Goal: Task Accomplishment & Management: Use online tool/utility

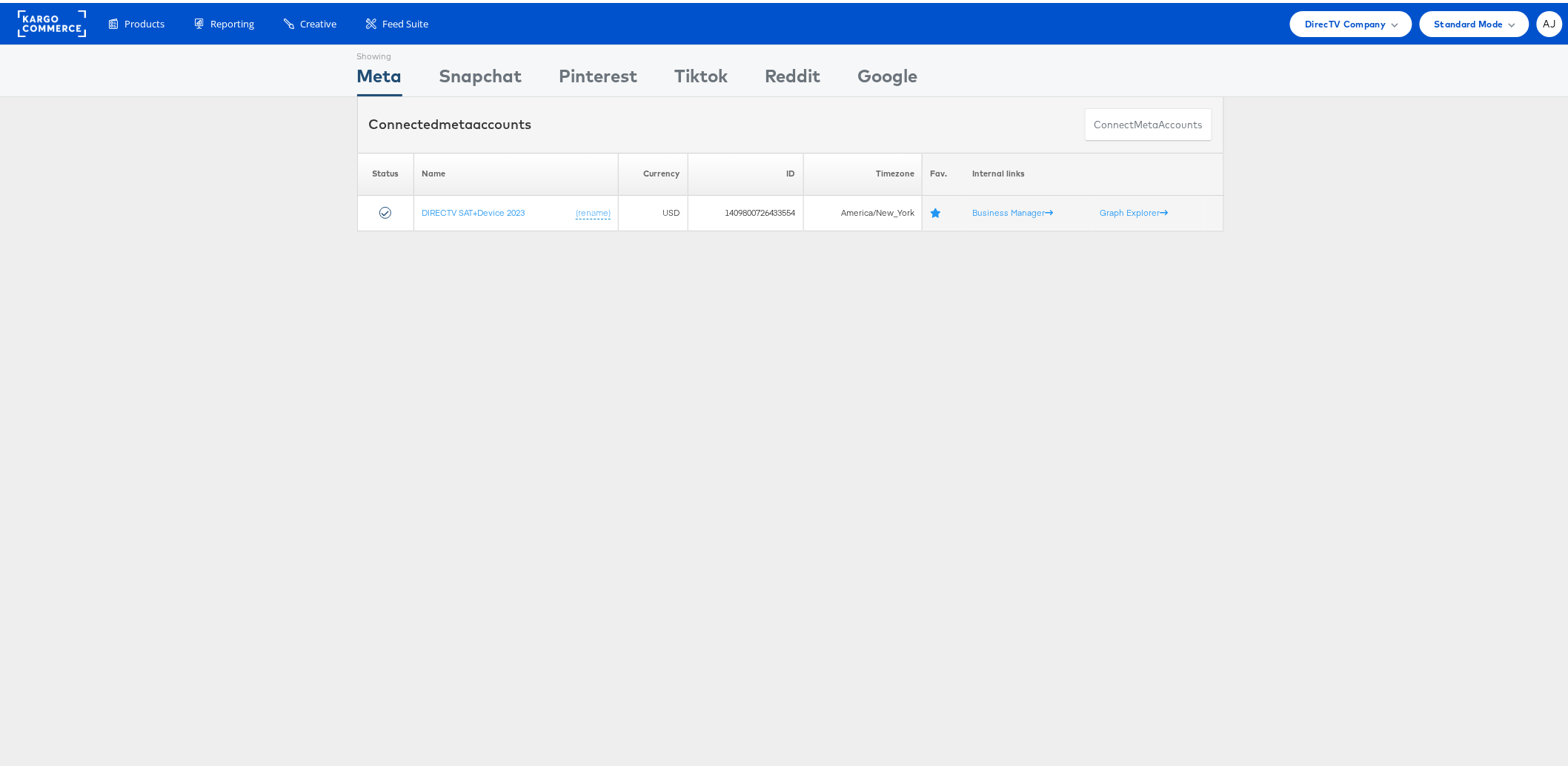
click at [1193, 349] on div "Showing Meta Showing Snapchat Showing Pinterest Showing Tiktok Showing Reddit S…" at bounding box center [790, 412] width 1581 height 741
click at [1305, 24] on span "DirecTV Company" at bounding box center [1346, 20] width 81 height 16
click at [1298, 84] on input "alb" at bounding box center [1320, 81] width 147 height 24
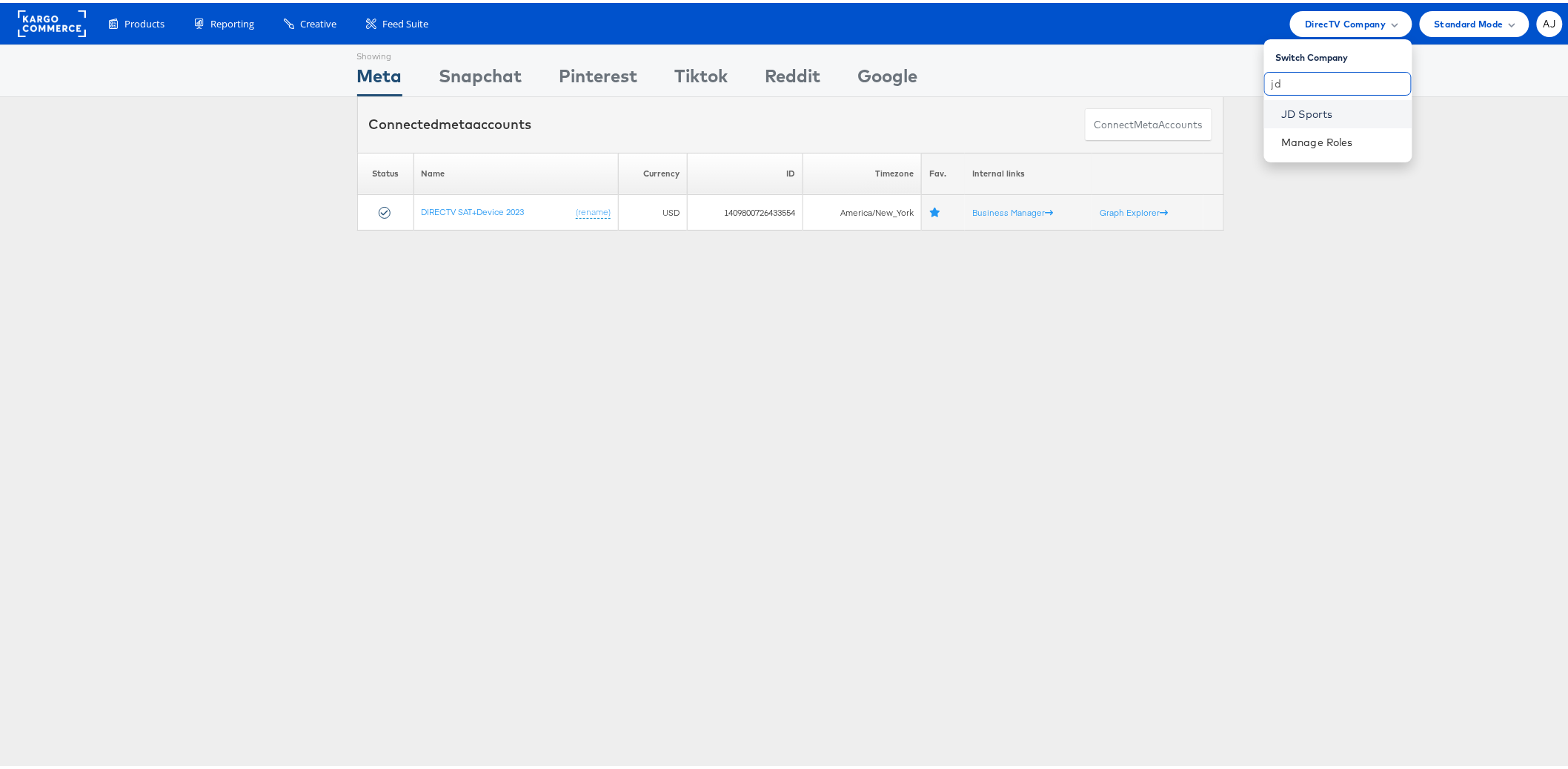
type input "jd"
click at [1331, 115] on link "JD Sports" at bounding box center [1341, 112] width 119 height 15
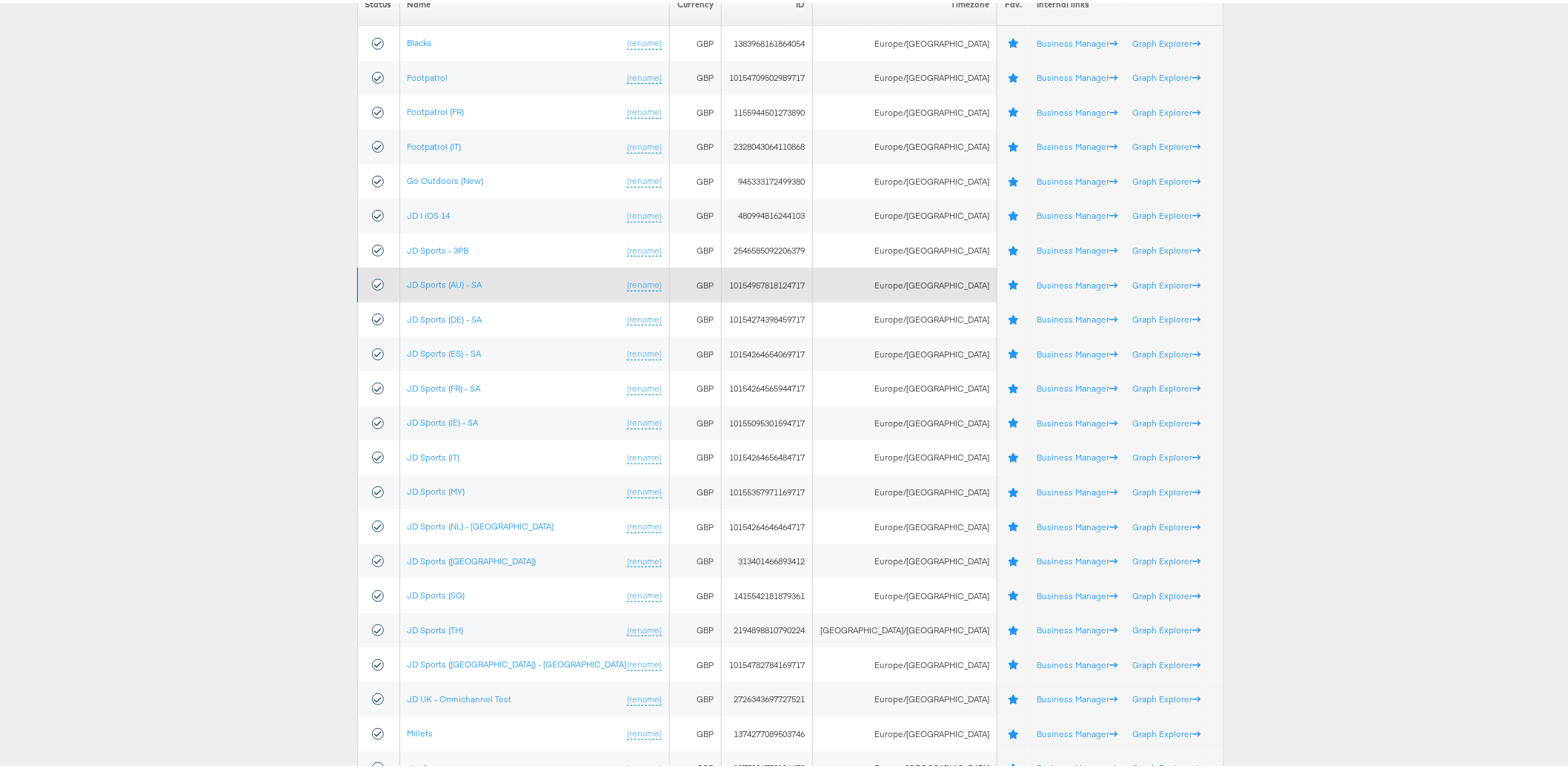
scroll to position [287, 0]
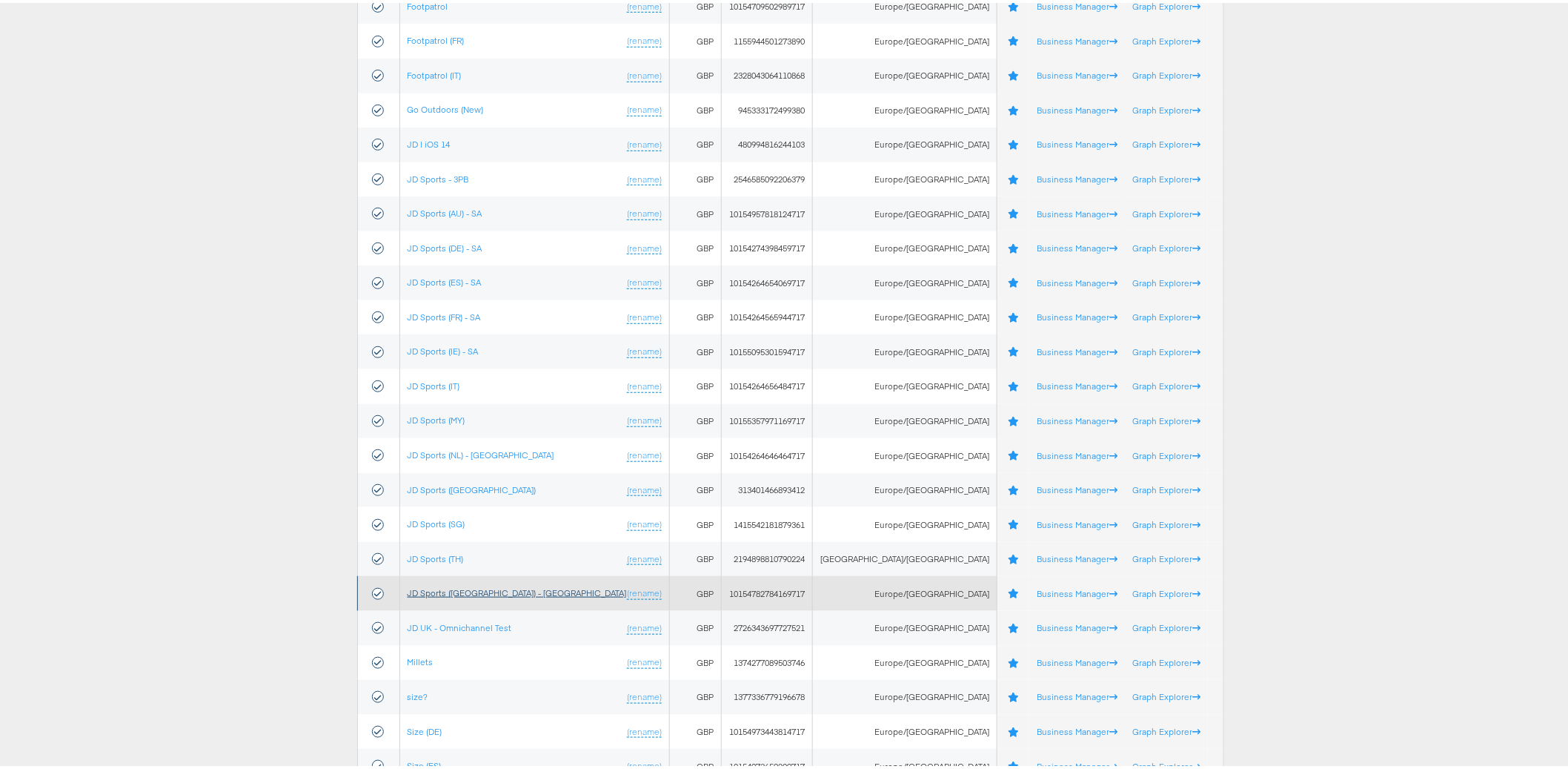
click at [471, 592] on link "JD Sports (UK) - SA" at bounding box center [517, 590] width 219 height 11
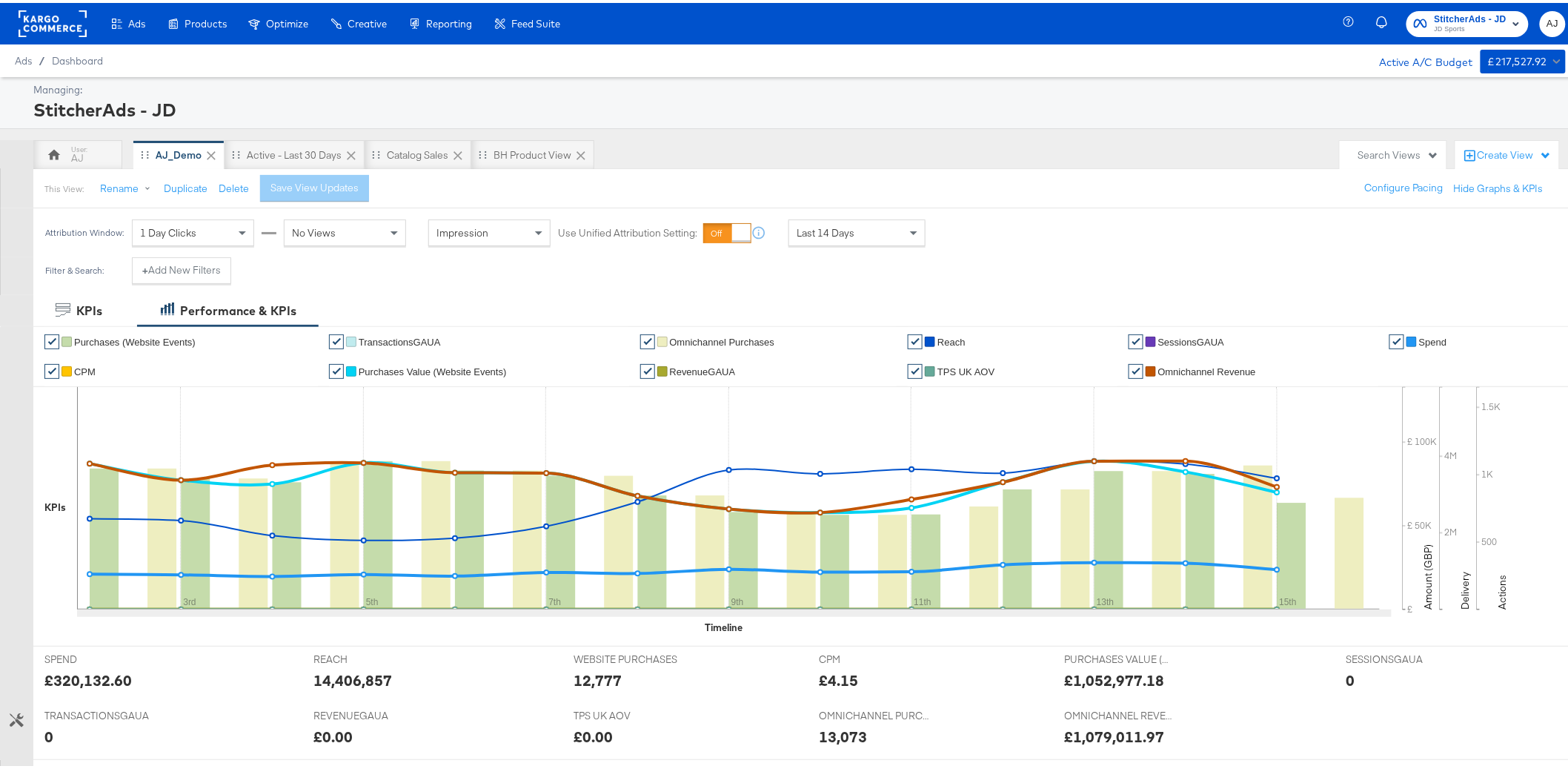
click at [741, 137] on div "AJ AJ_Demo Active - Last 30 Days Catalog Sales BH Product View" at bounding box center [682, 152] width 1299 height 30
click at [543, 160] on div "BH Product View" at bounding box center [532, 152] width 123 height 30
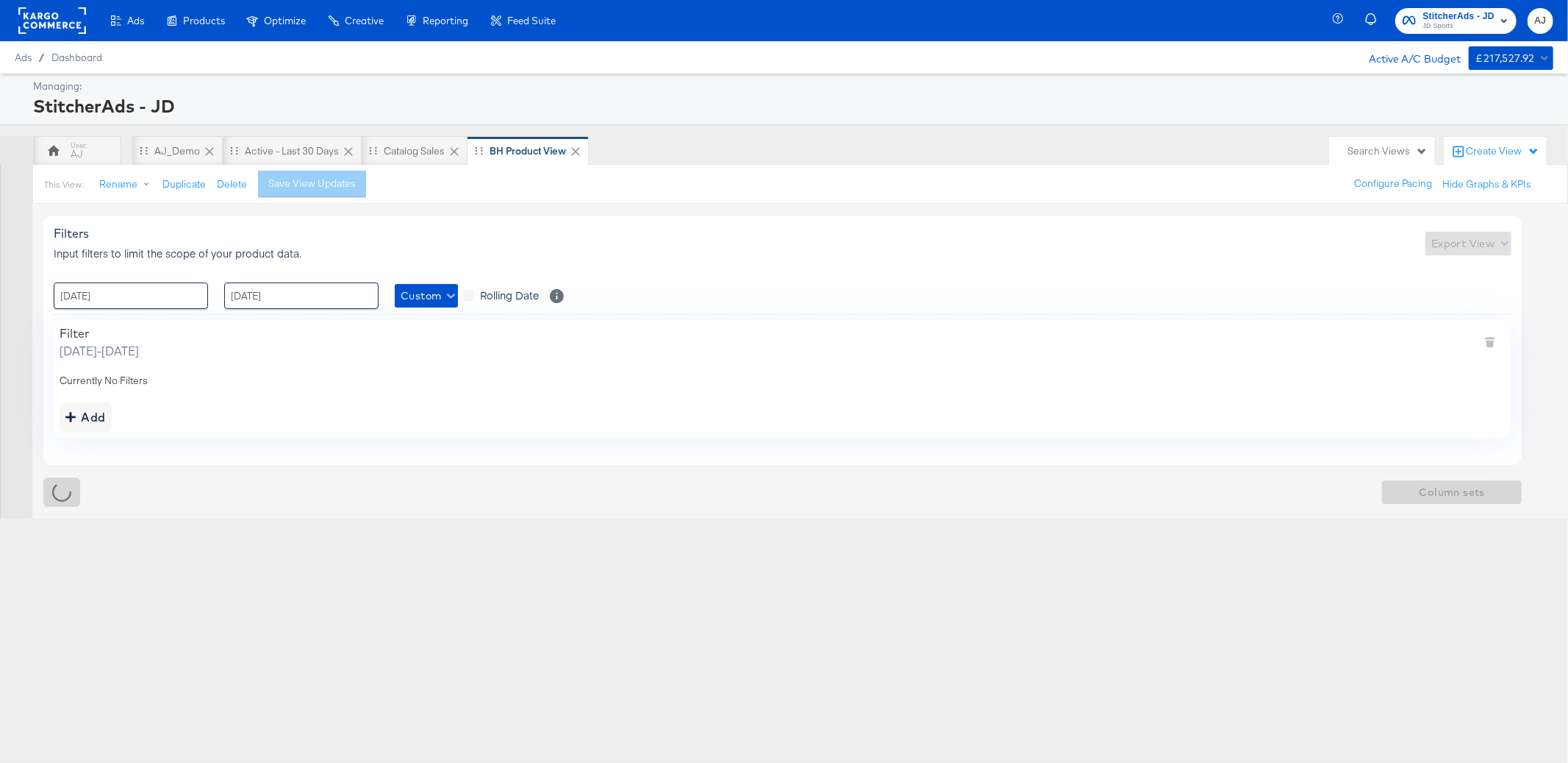
click at [1525, 159] on div "Create View" at bounding box center [1495, 152] width 103 height 29
click at [850, 136] on div "AJ AJ_Demo Active - Last 30 Days Catalog Sales BH Product View" at bounding box center [677, 151] width 1288 height 29
click at [1482, 152] on div "Create View" at bounding box center [1502, 152] width 73 height 15
click at [872, 128] on div "Managing: StitcherAds - JD AJ AJ_Demo Active - Last 30 Days Catalog Sales BH Pr…" at bounding box center [784, 296] width 1568 height 445
click at [737, 156] on div "AJ AJ_Demo Active - Last 30 Days Catalog Sales BH Product View" at bounding box center [677, 151] width 1288 height 29
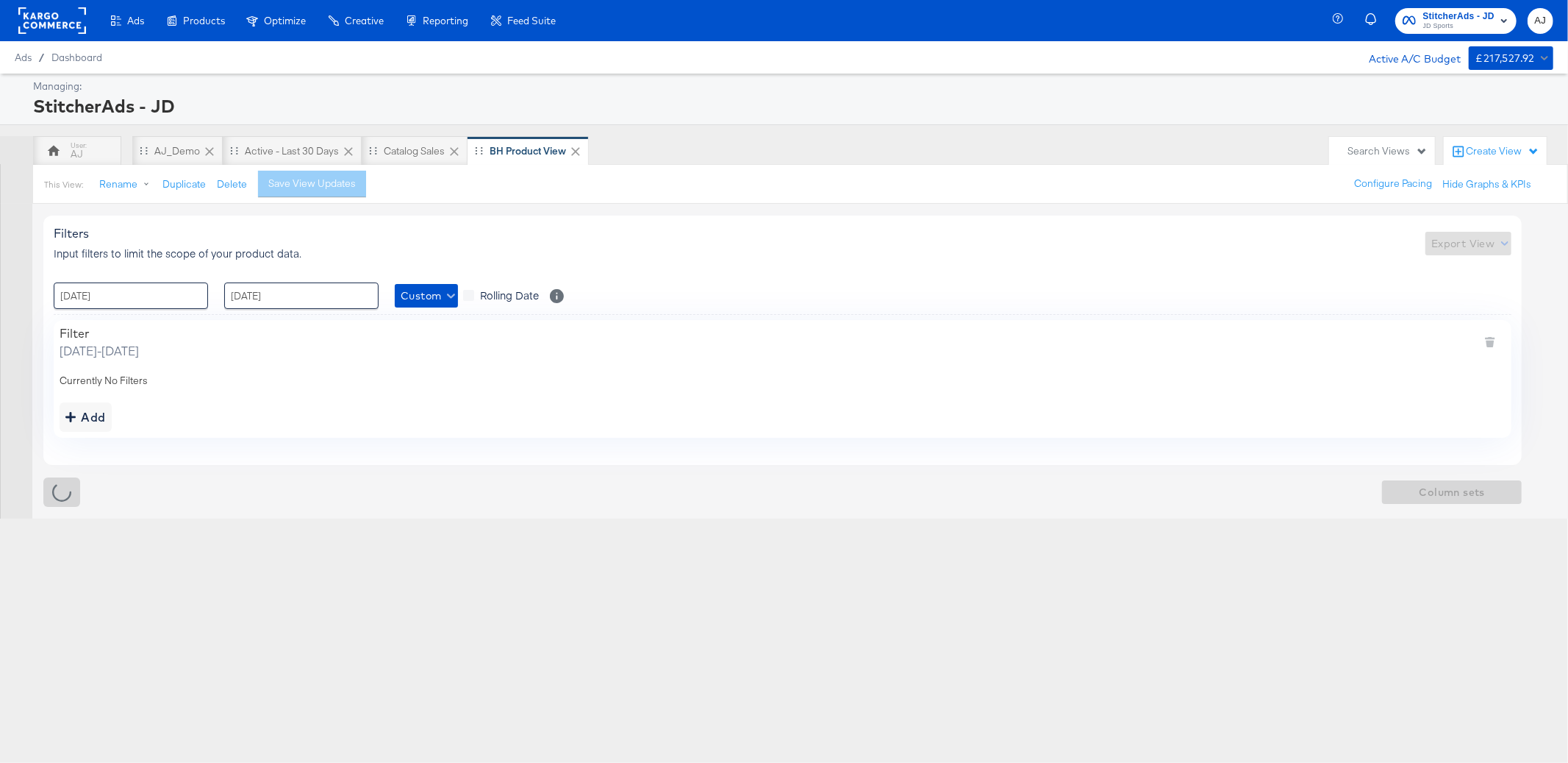
click at [621, 475] on div "Filters Input filters to limit the scope of your product data. Export View : 07…" at bounding box center [787, 360] width 1489 height 314
click at [447, 293] on icon "button" at bounding box center [451, 296] width 8 height 8
click at [880, 348] on div at bounding box center [784, 382] width 1568 height 763
click at [101, 415] on div "Add" at bounding box center [86, 417] width 40 height 21
click at [432, 295] on span "Custom" at bounding box center [426, 296] width 51 height 18
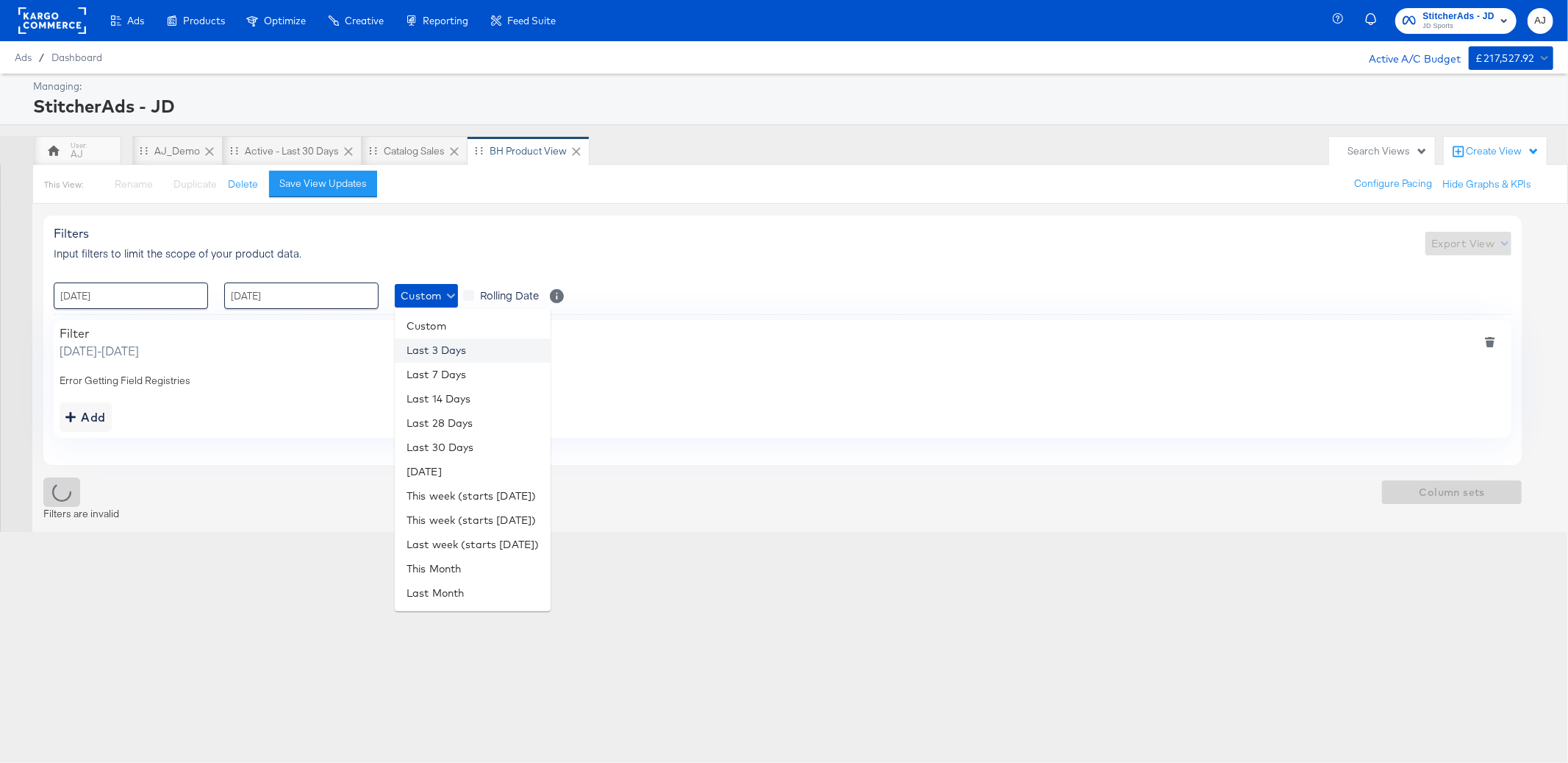
click at [452, 351] on li "Last 3 Days" at bounding box center [473, 350] width 155 height 25
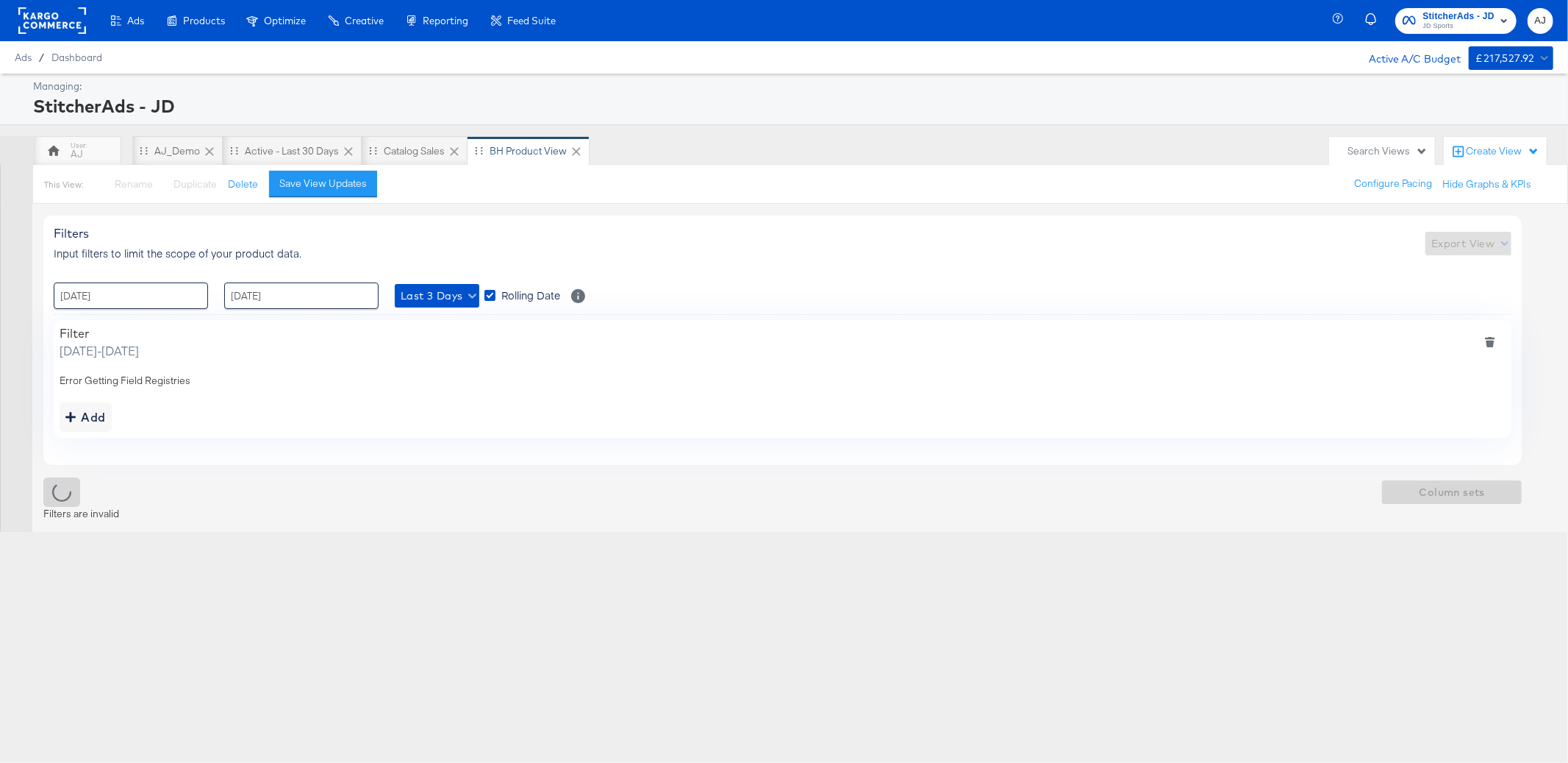
click at [314, 383] on div "Error Getting Field Registries" at bounding box center [783, 380] width 1446 height 14
click at [82, 415] on div "Add" at bounding box center [86, 417] width 40 height 21
click at [139, 356] on span "Saturday, September 13 2025 - Monday, September 15 2025" at bounding box center [99, 350] width 80 height 16
click at [167, 383] on div "Error Getting Field Registries" at bounding box center [783, 380] width 1446 height 14
click at [719, 627] on div "Ads Products Optimize Creative Reporting Feed Suite StitcherAds - JD JD Sports …" at bounding box center [784, 382] width 1568 height 763
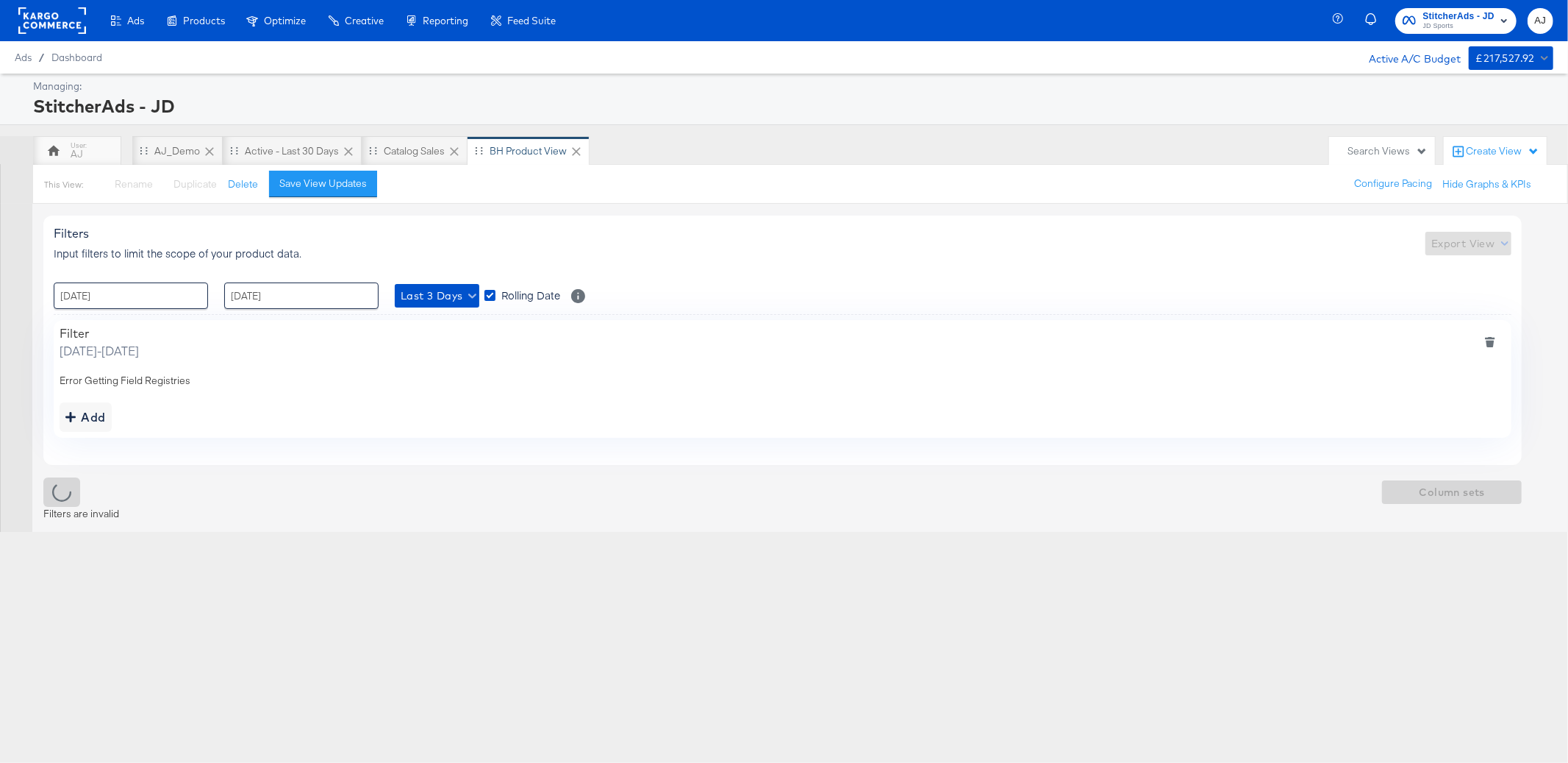
click at [1457, 17] on span "StitcherAds - JD" at bounding box center [1459, 16] width 71 height 16
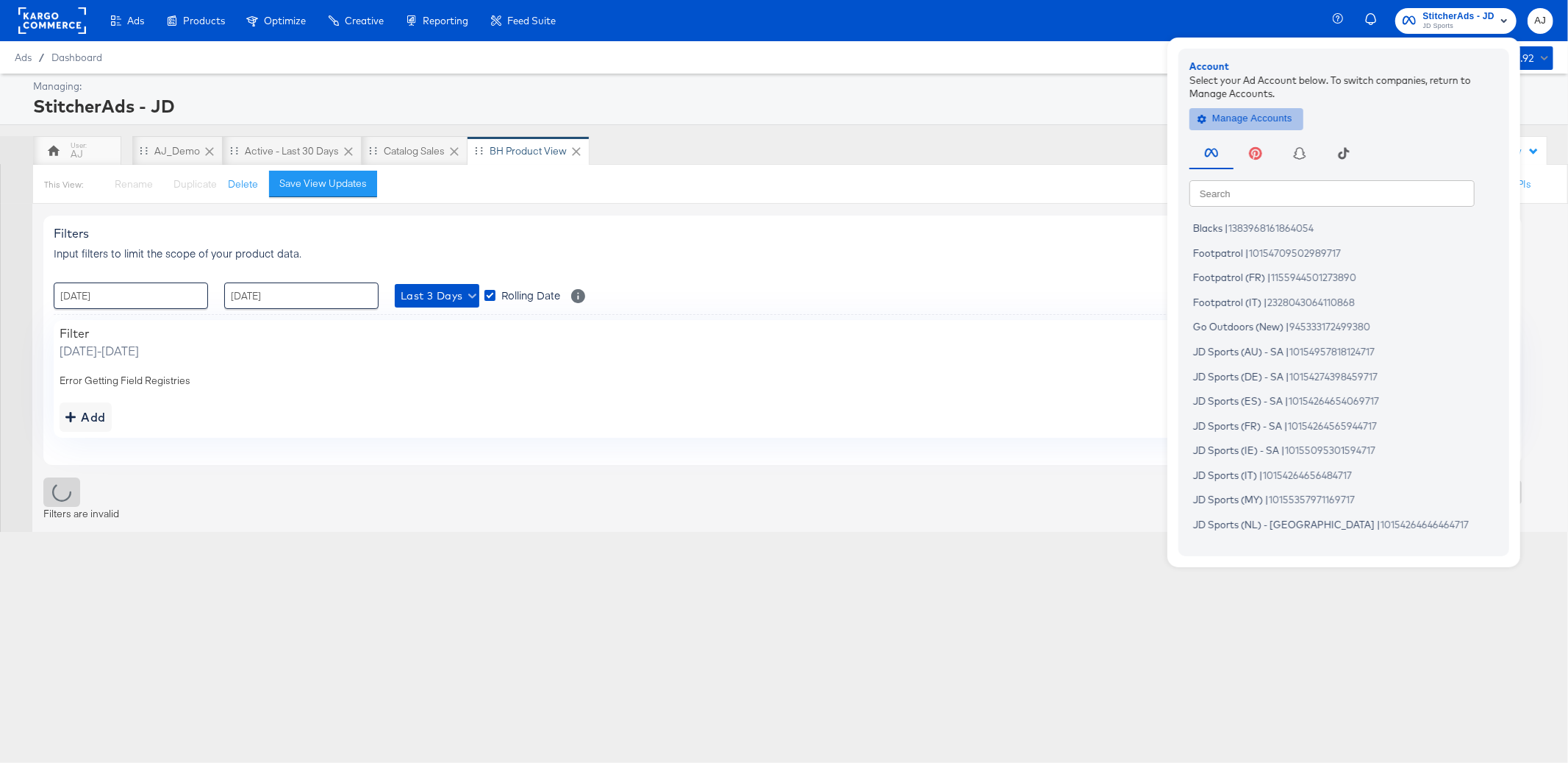
click at [1240, 116] on span "Manage Accounts" at bounding box center [1246, 119] width 92 height 16
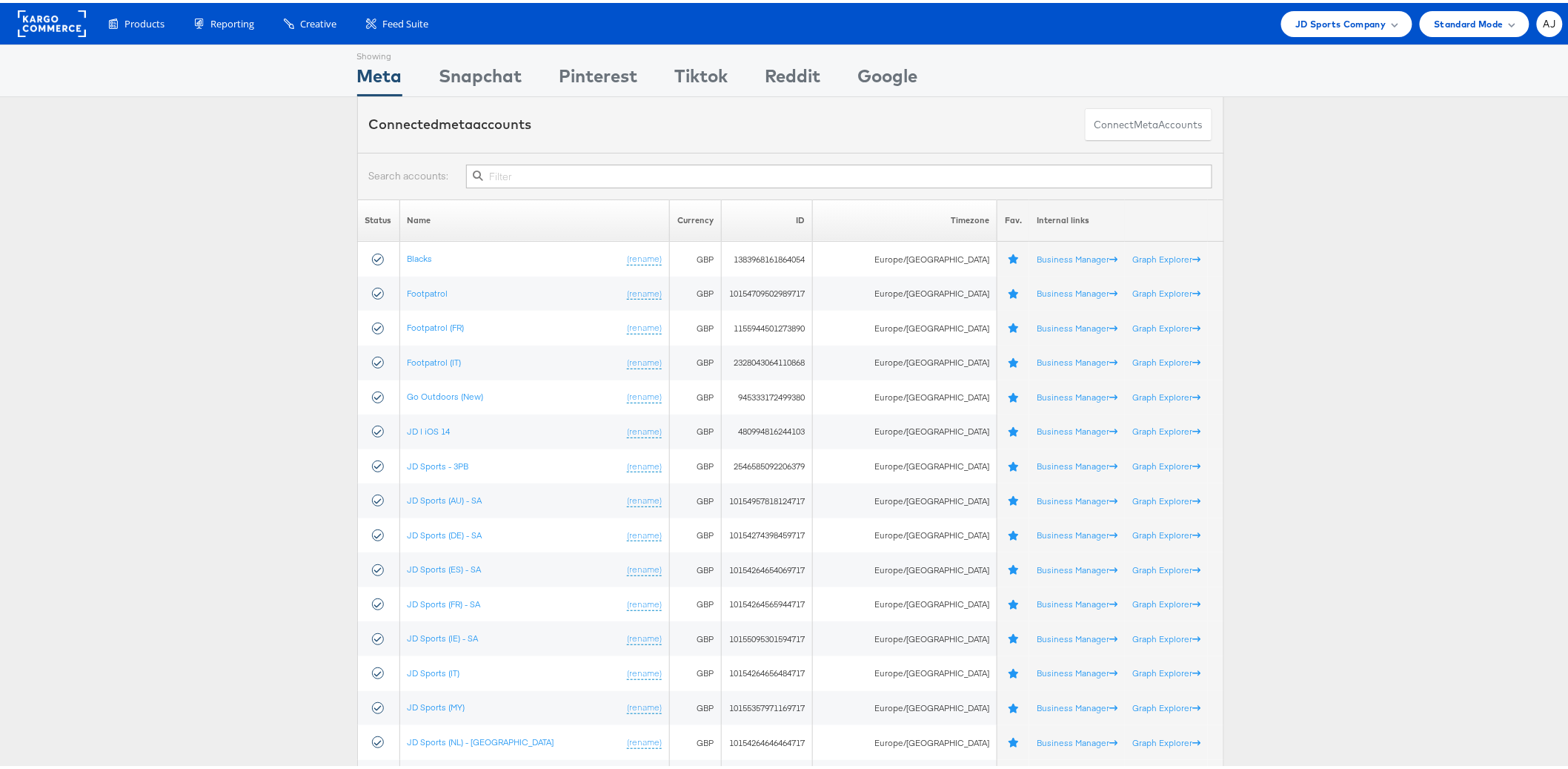
click at [1330, 5] on div "Products Product Catalogs Enhance Your Product Catalog, Map Them to Publishers,…" at bounding box center [790, 20] width 1581 height 41
click at [1334, 24] on span "JD Sports Company" at bounding box center [1341, 20] width 90 height 16
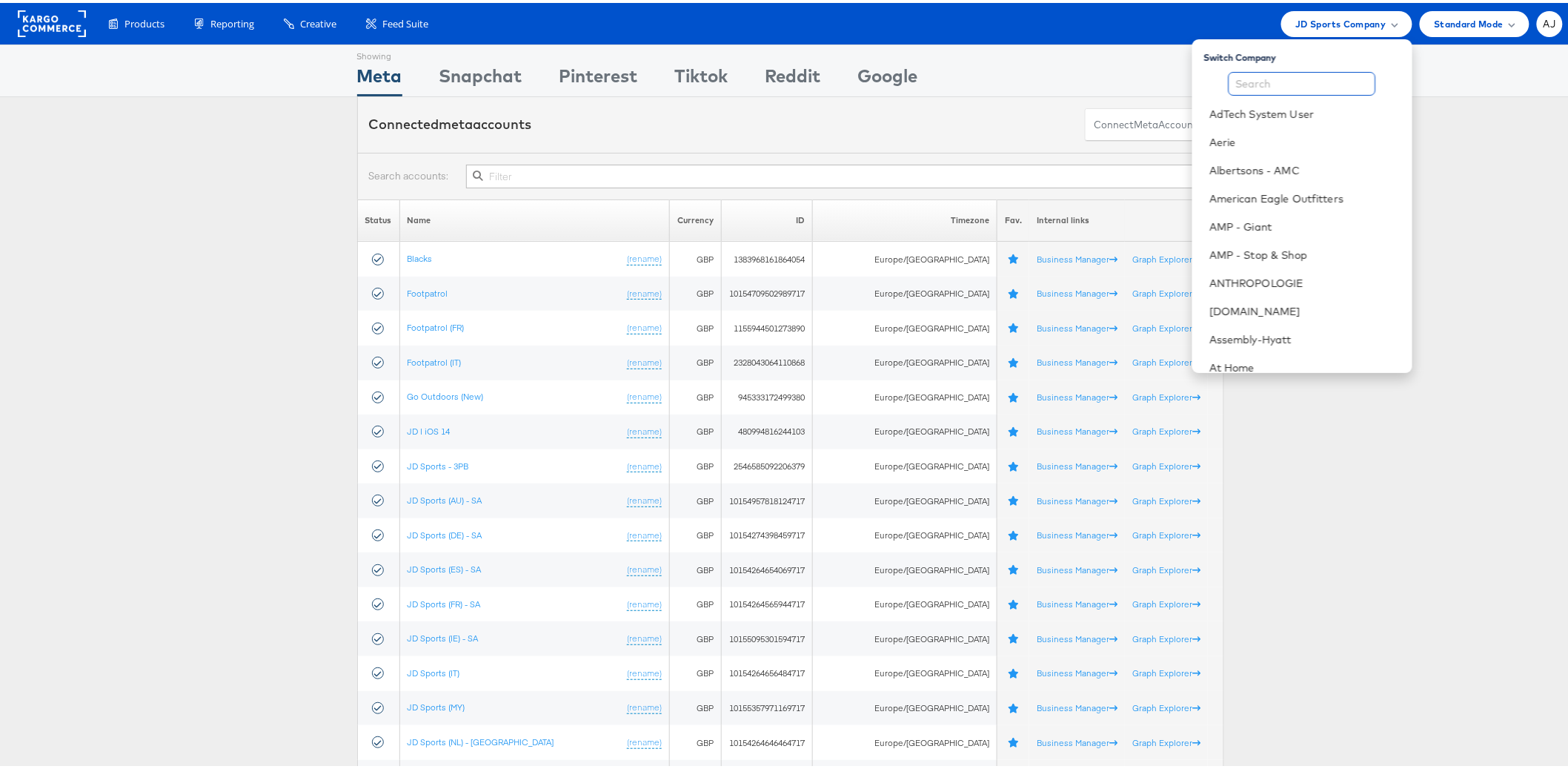
click at [1298, 89] on input "text" at bounding box center [1303, 81] width 147 height 24
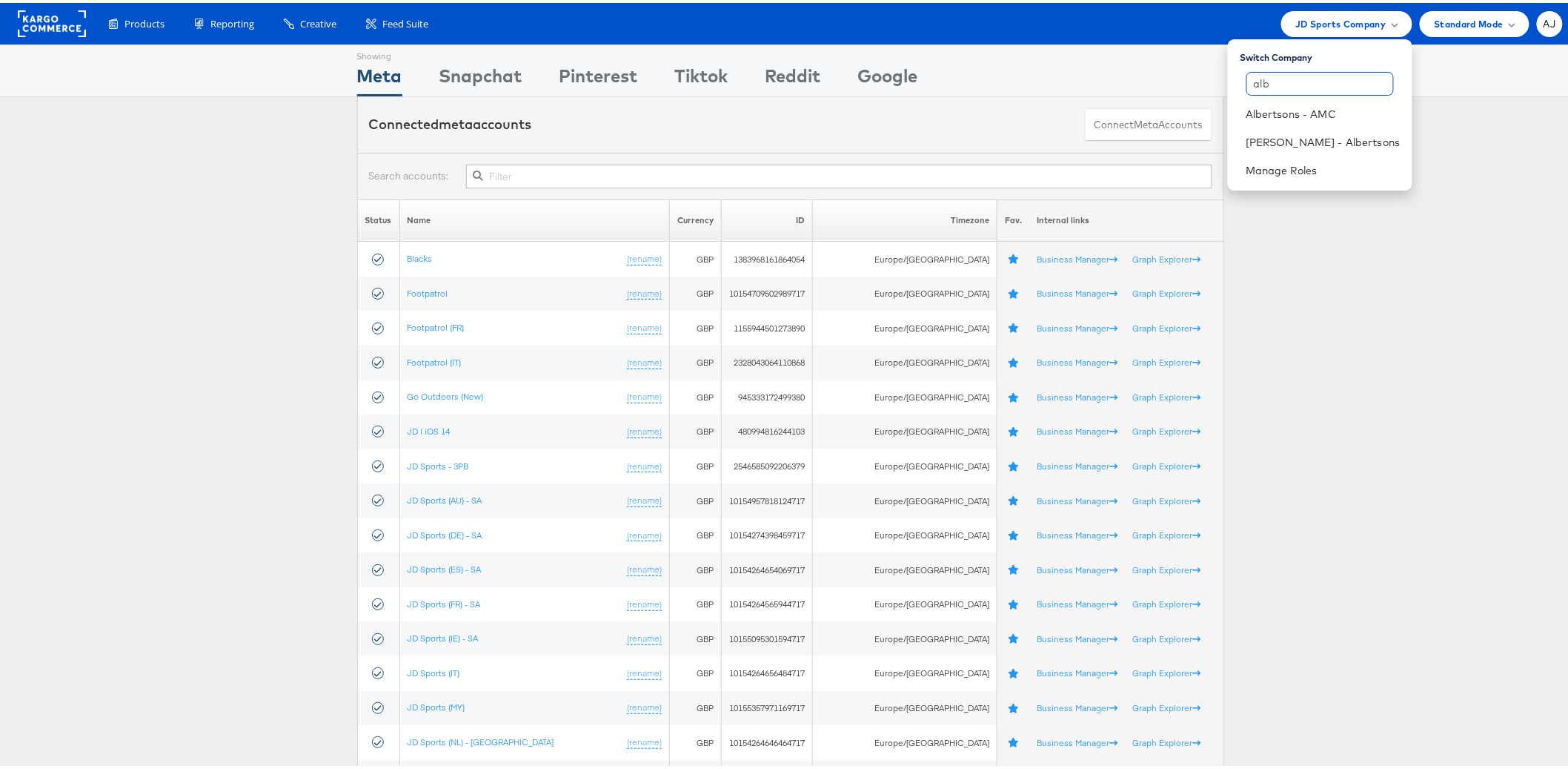
type input "alb"
click at [1307, 148] on li "Merkle - Albertsons" at bounding box center [1319, 139] width 183 height 29
click at [1348, 396] on div "Status Name Currency ID Timezone Fav. Internal links Blacks (rename) GBP 138396…" at bounding box center [790, 753] width 1581 height 1114
click at [1342, 16] on span "JD Sports Company" at bounding box center [1341, 20] width 90 height 16
click at [1332, 140] on link "Merkle - Albertsons" at bounding box center [1323, 139] width 154 height 15
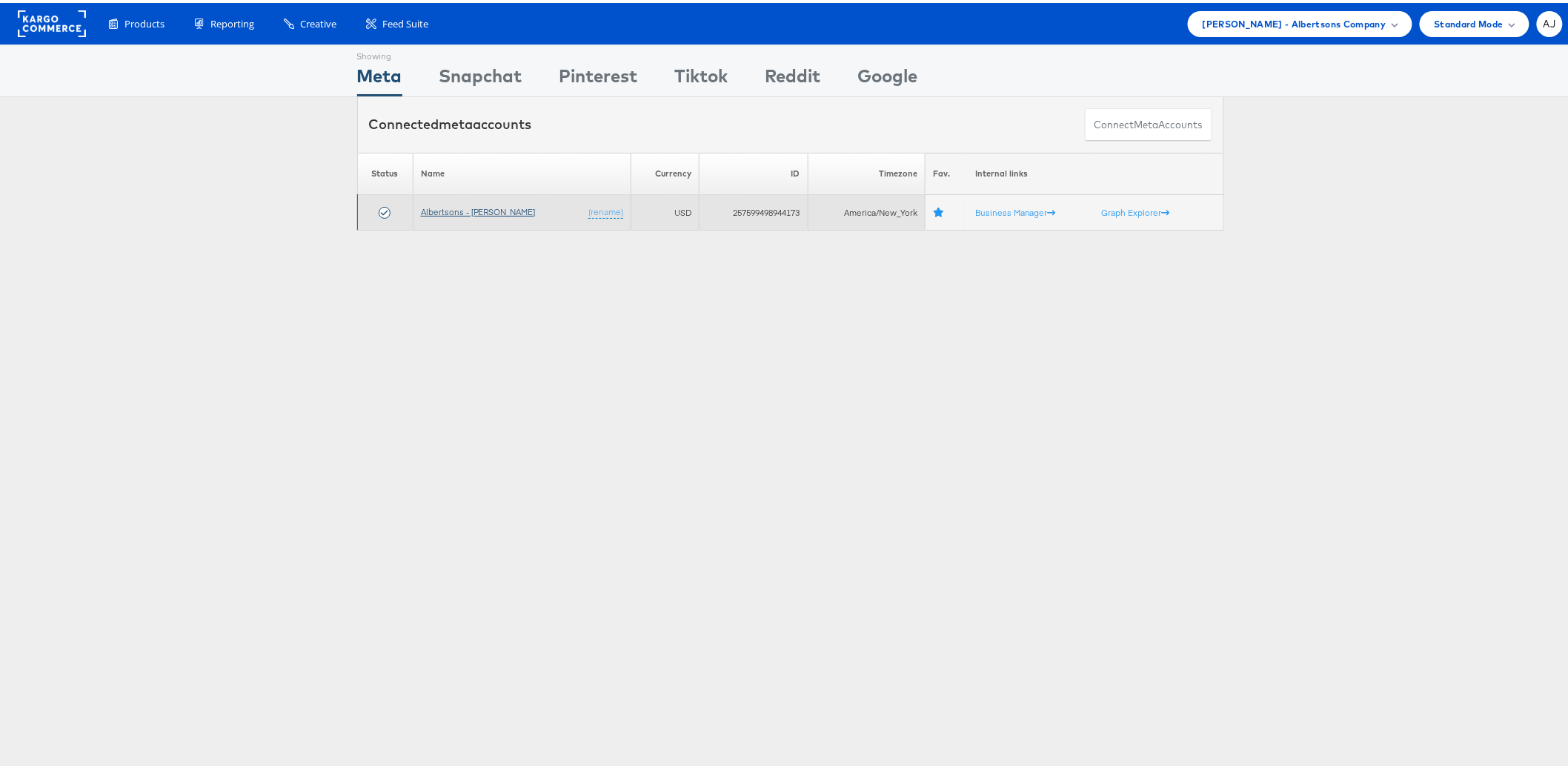
click at [441, 211] on link "Albertsons - [PERSON_NAME]" at bounding box center [478, 208] width 115 height 11
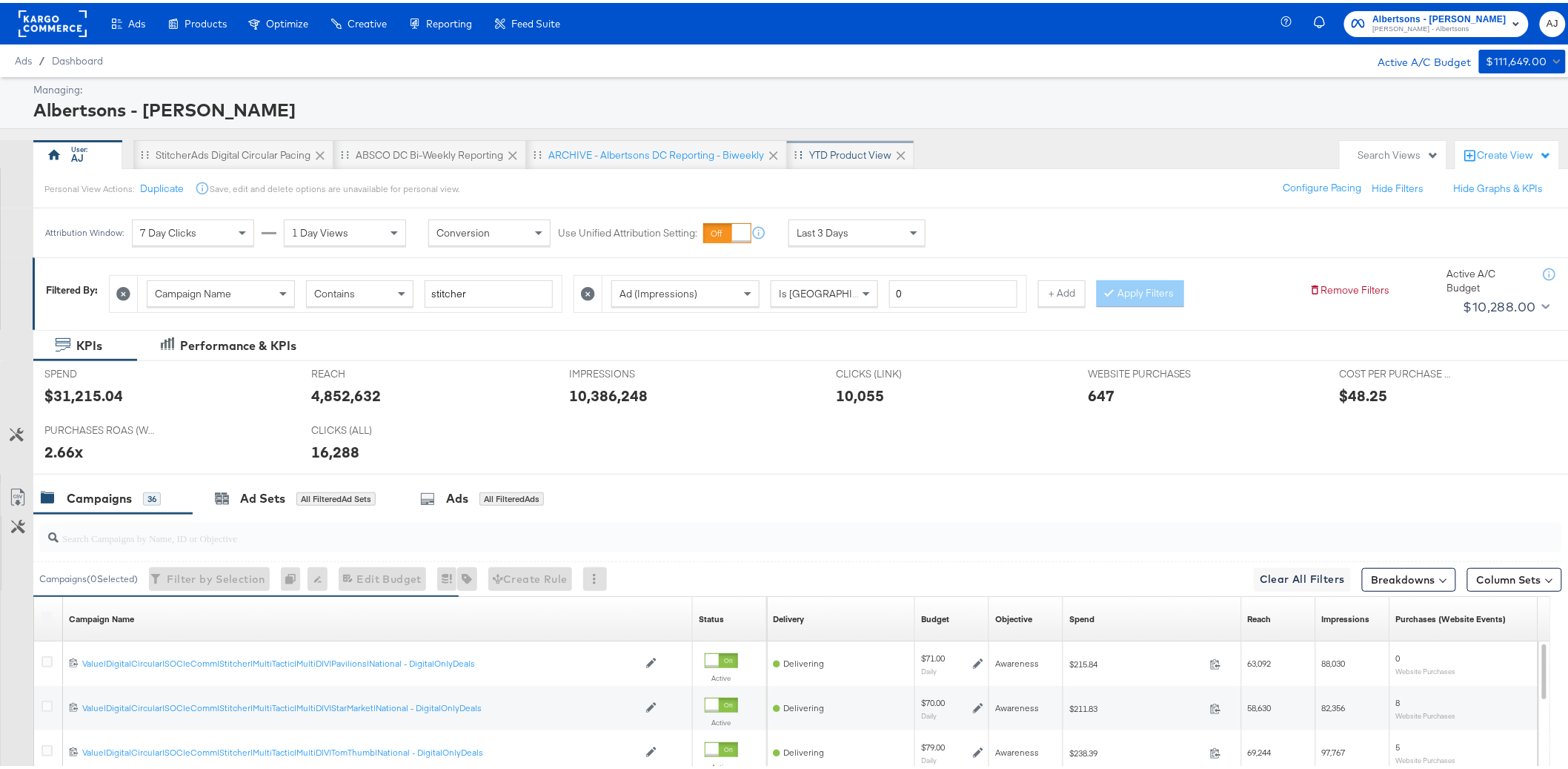
click at [845, 155] on div "YTD Product View" at bounding box center [850, 152] width 82 height 14
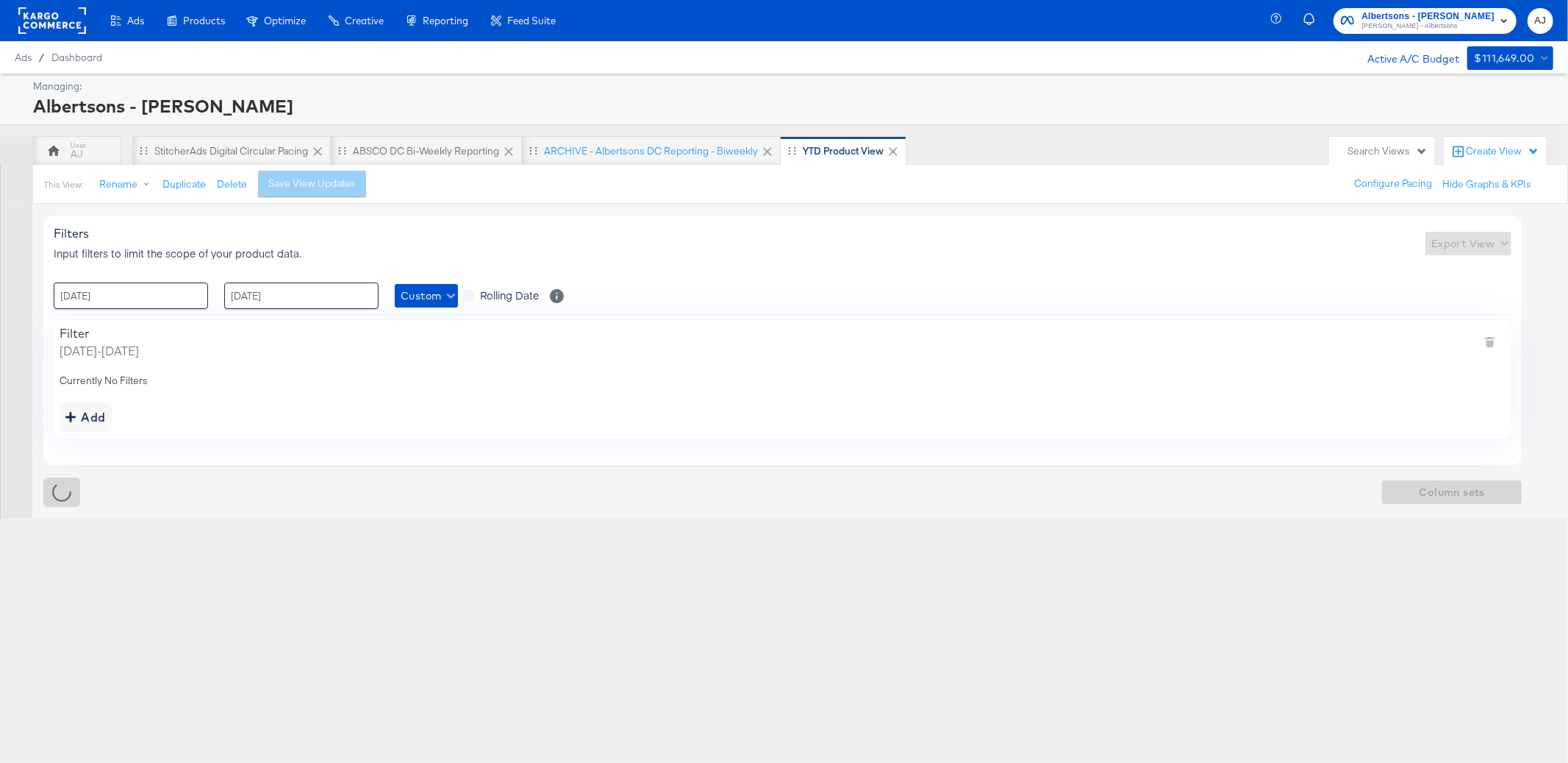
click at [1093, 270] on div "Filters Input filters to limit the scope of your product data. Export View : 01…" at bounding box center [782, 340] width 1478 height 249
click at [445, 299] on span "Custom" at bounding box center [426, 296] width 51 height 18
click at [440, 372] on li "Last 7 Days" at bounding box center [473, 374] width 155 height 25
click at [834, 287] on div ": 01 / January / 2023 ‹ September 2025 › Su Mo Tu We Th Fr Sa 31 1 2 3 4 5 6 7 …" at bounding box center [783, 296] width 1457 height 27
click at [102, 407] on div "Add" at bounding box center [86, 417] width 40 height 21
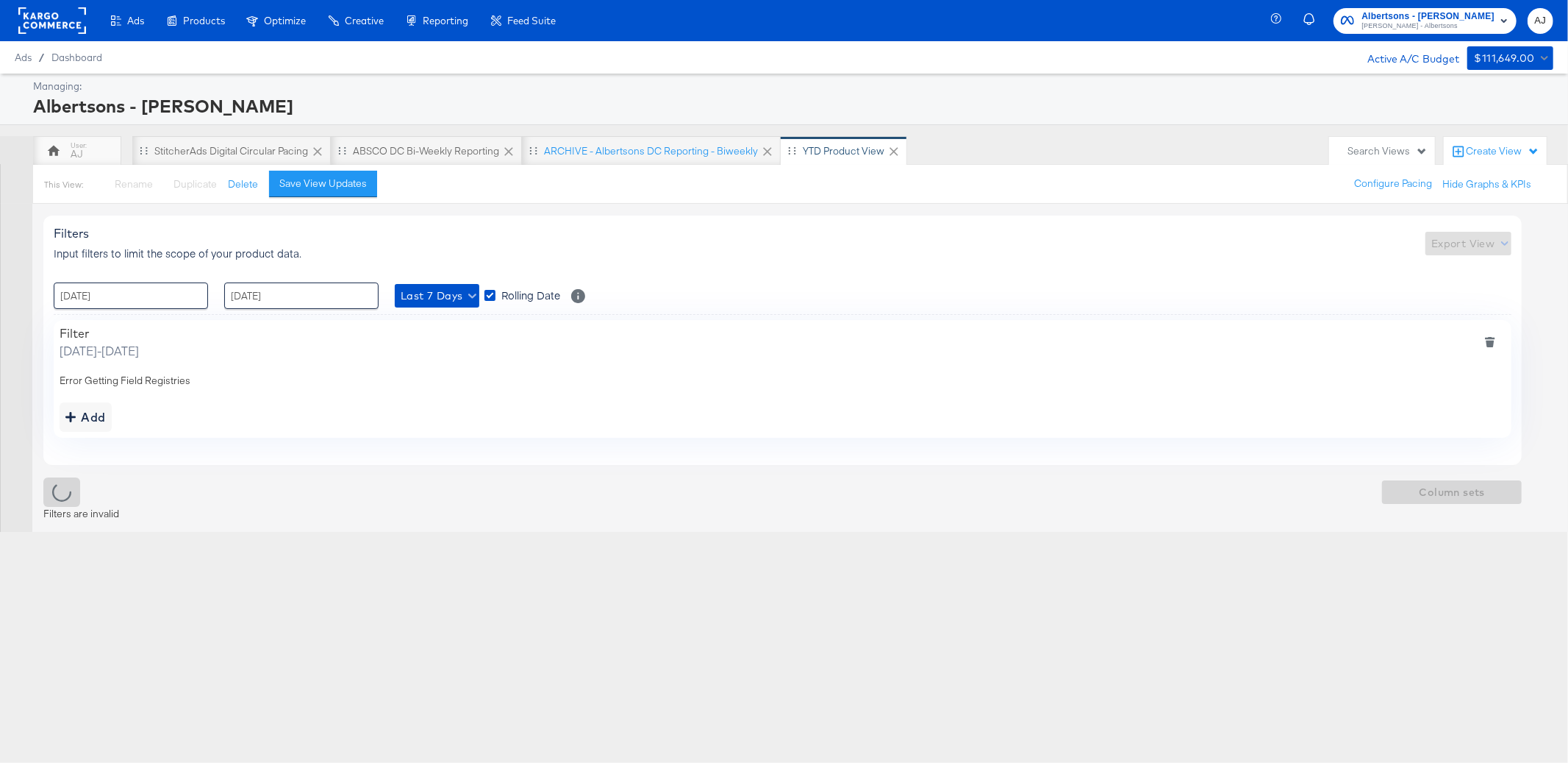
click at [137, 376] on div "Error Getting Field Registries" at bounding box center [783, 380] width 1446 height 14
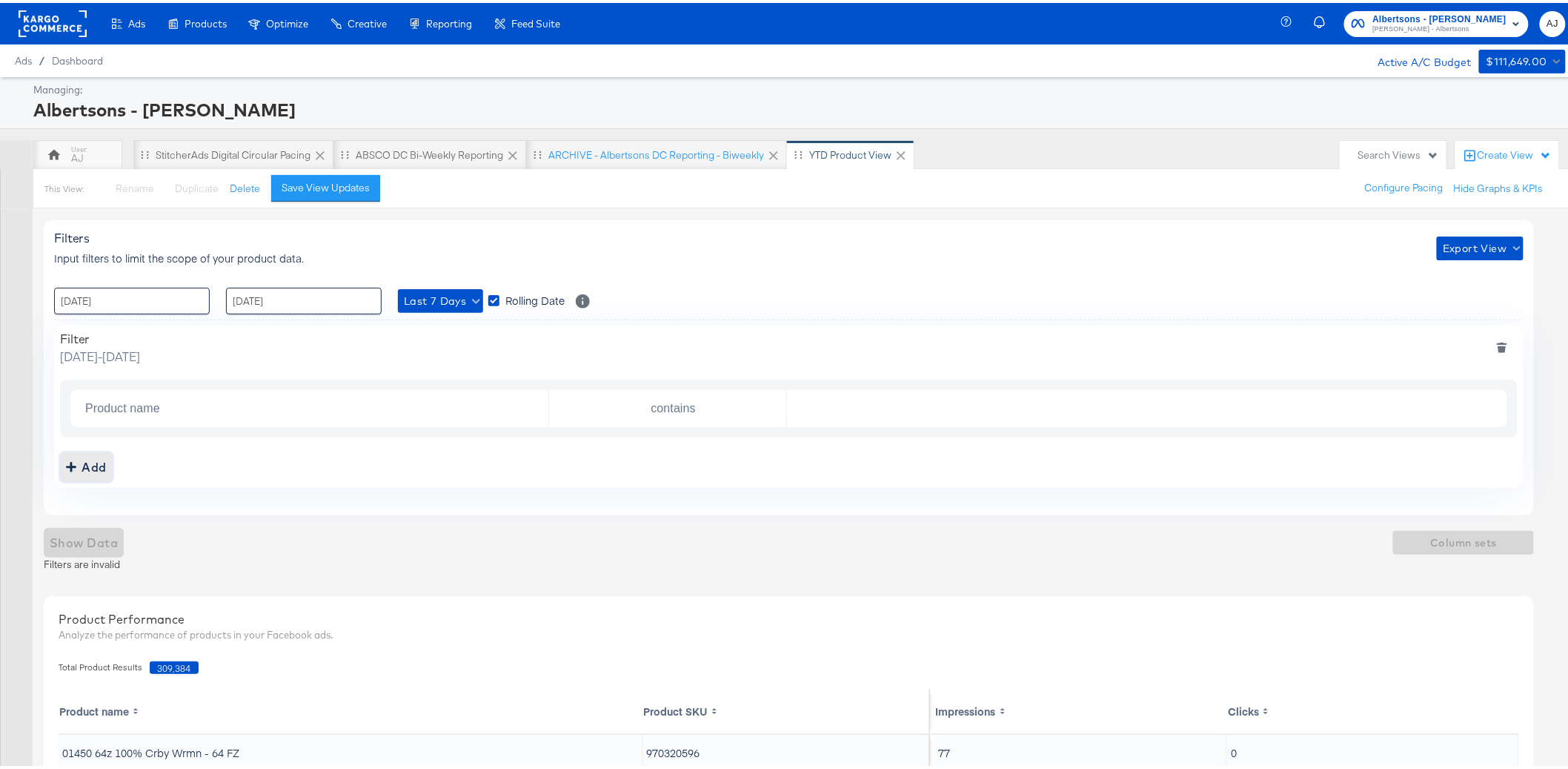
click at [100, 463] on div "Add" at bounding box center [87, 464] width 41 height 21
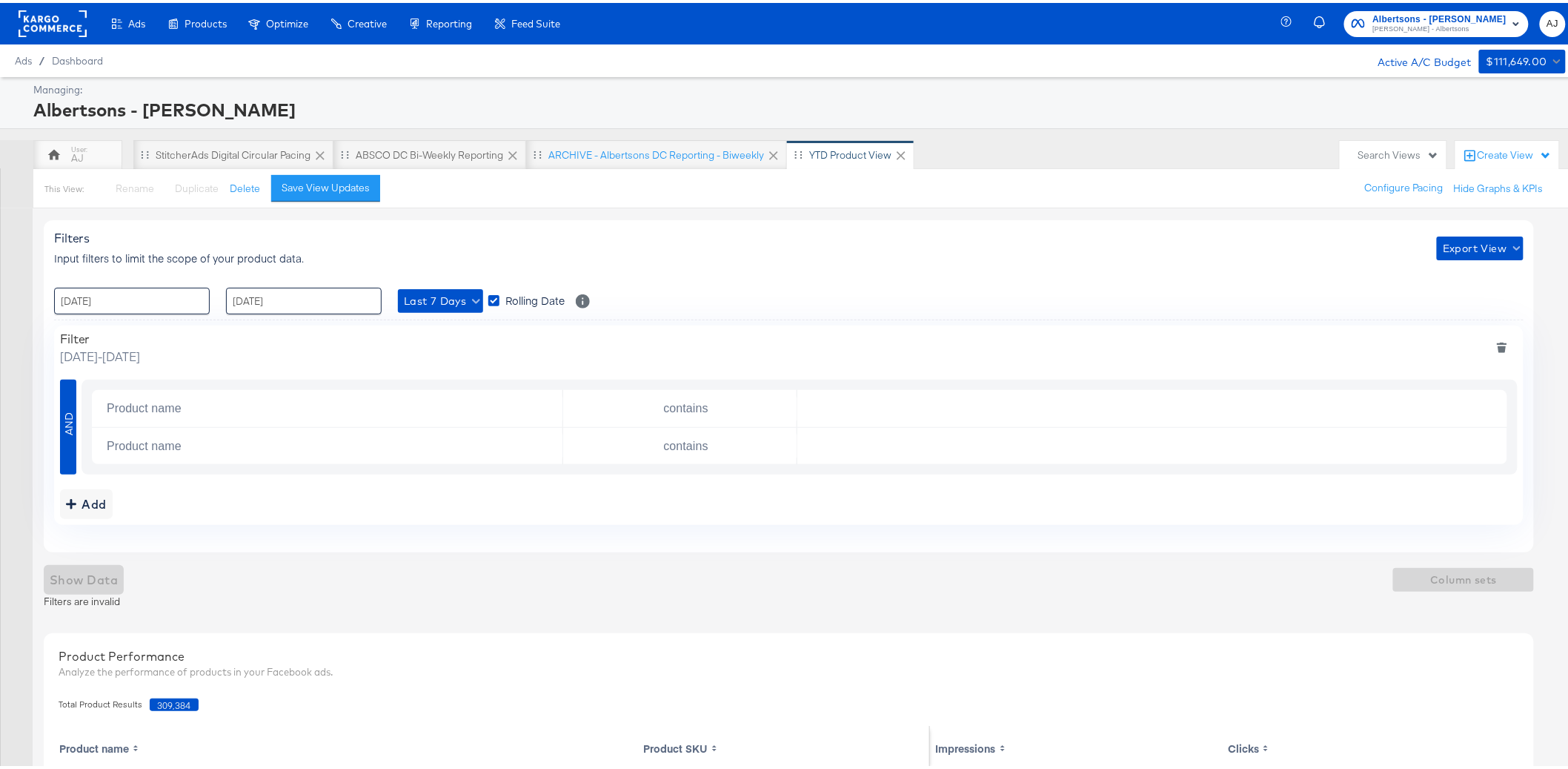
click at [649, 279] on div "Filters Input filters to limit the scope of your product data. Export View : 01…" at bounding box center [788, 384] width 1491 height 332
click at [1495, 444] on icon "deletesingle" at bounding box center [1493, 444] width 8 height 6
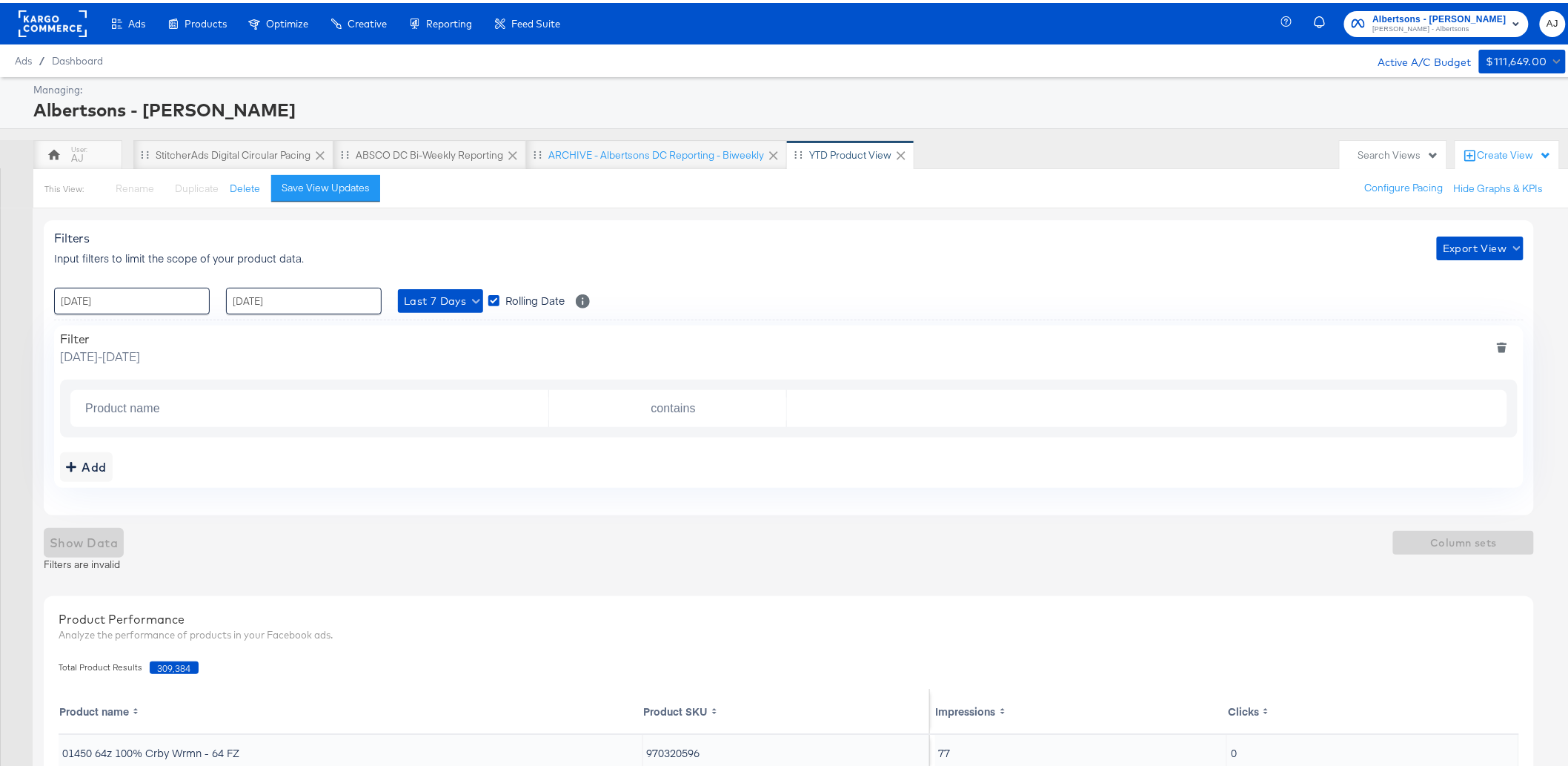
click at [791, 282] on div "Filters Input filters to limit the scope of your product data. Export View : 01…" at bounding box center [788, 365] width 1491 height 295
click at [85, 550] on div "Show Data Column sets" at bounding box center [788, 539] width 1491 height 30
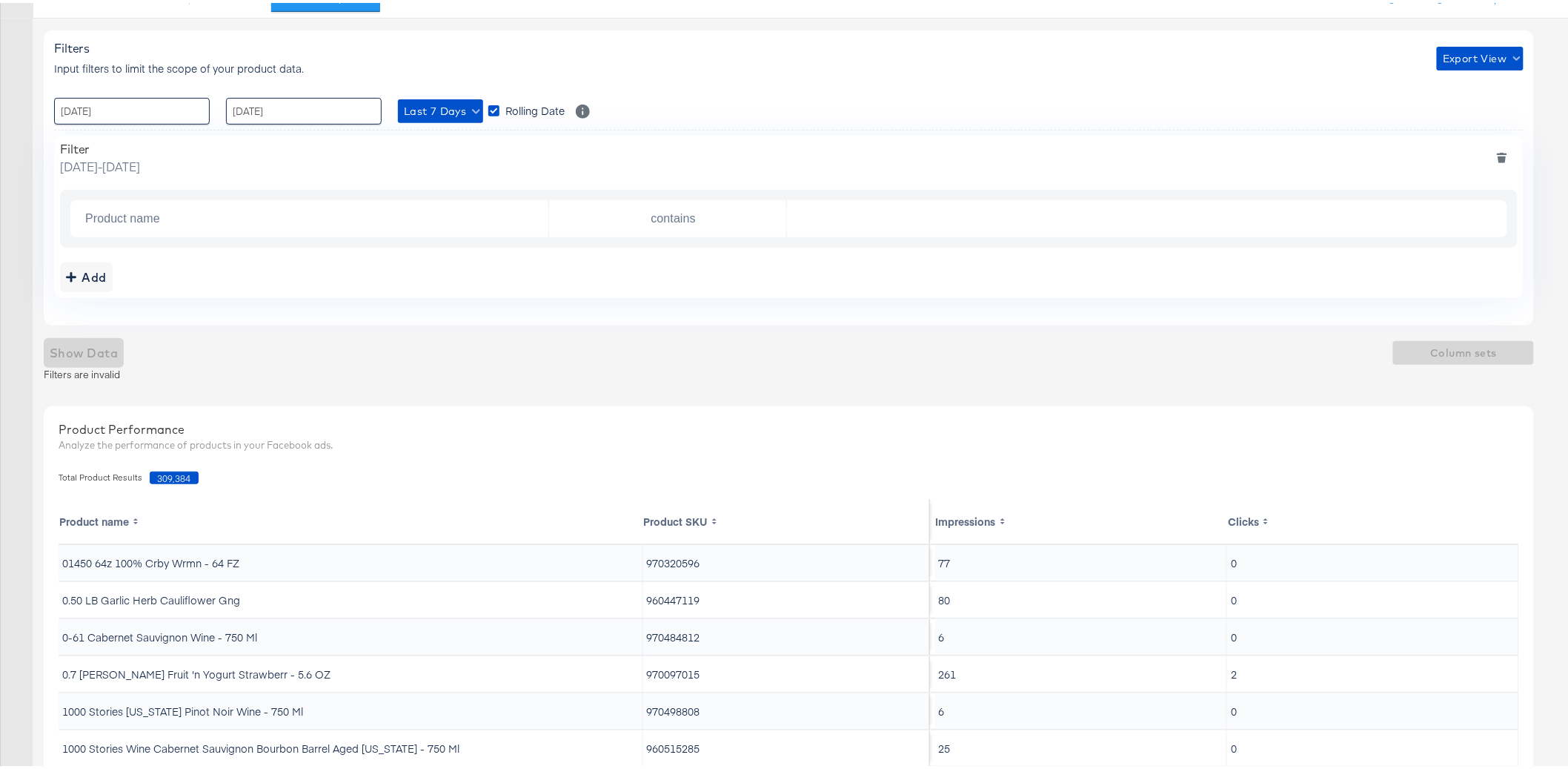
scroll to position [264, 0]
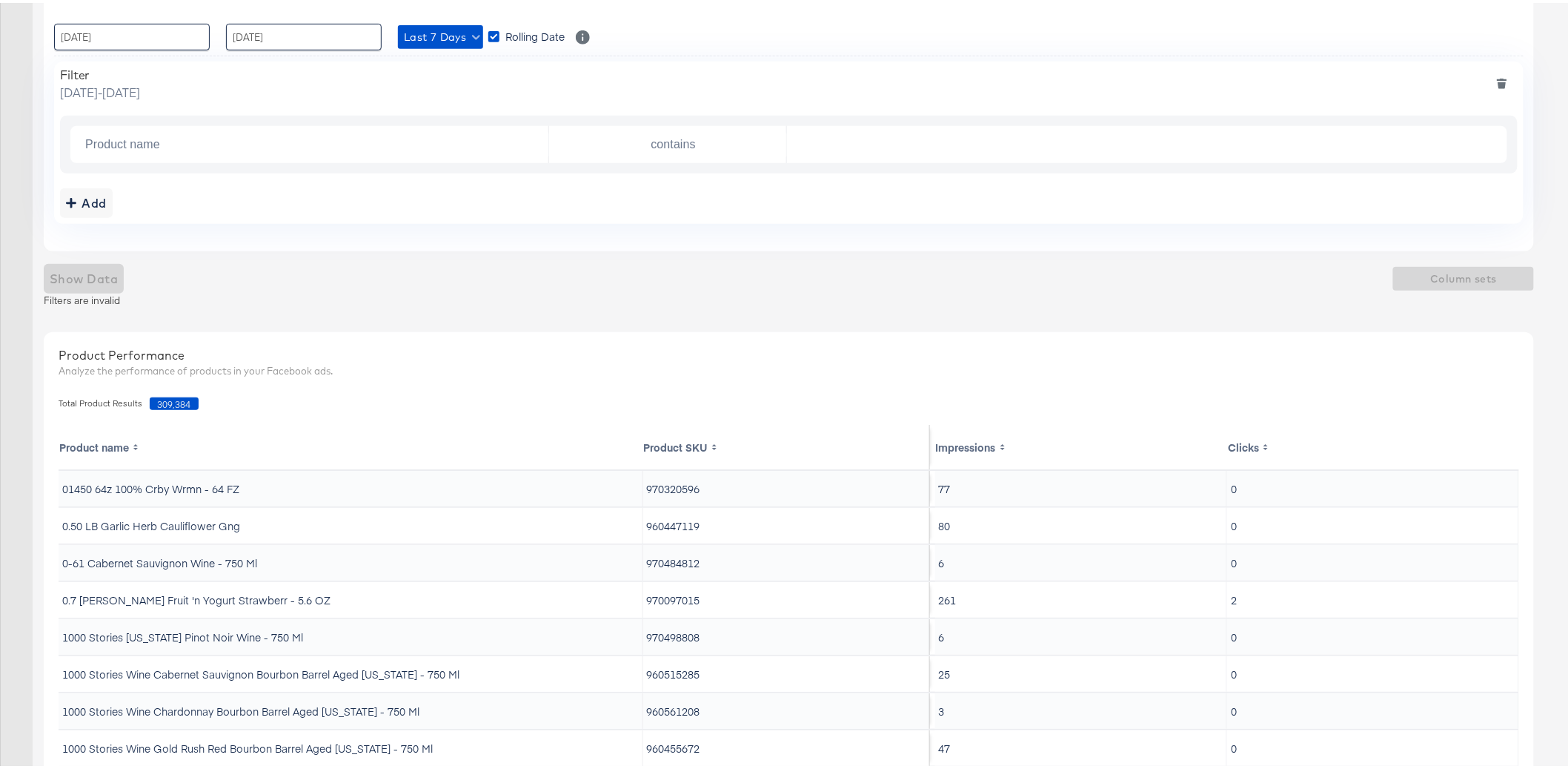
click at [244, 359] on div "Product Performance" at bounding box center [789, 352] width 1461 height 17
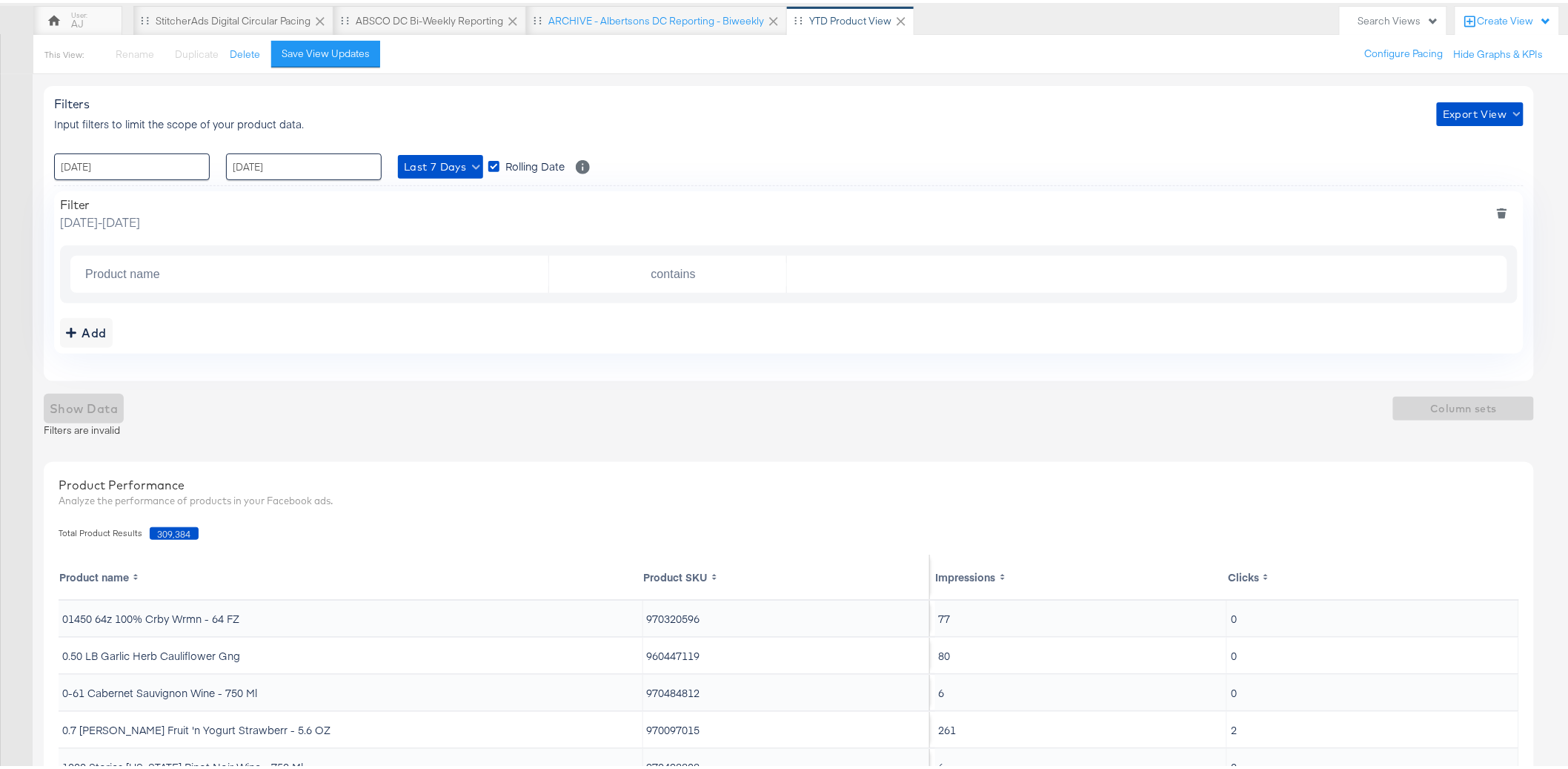
scroll to position [0, 0]
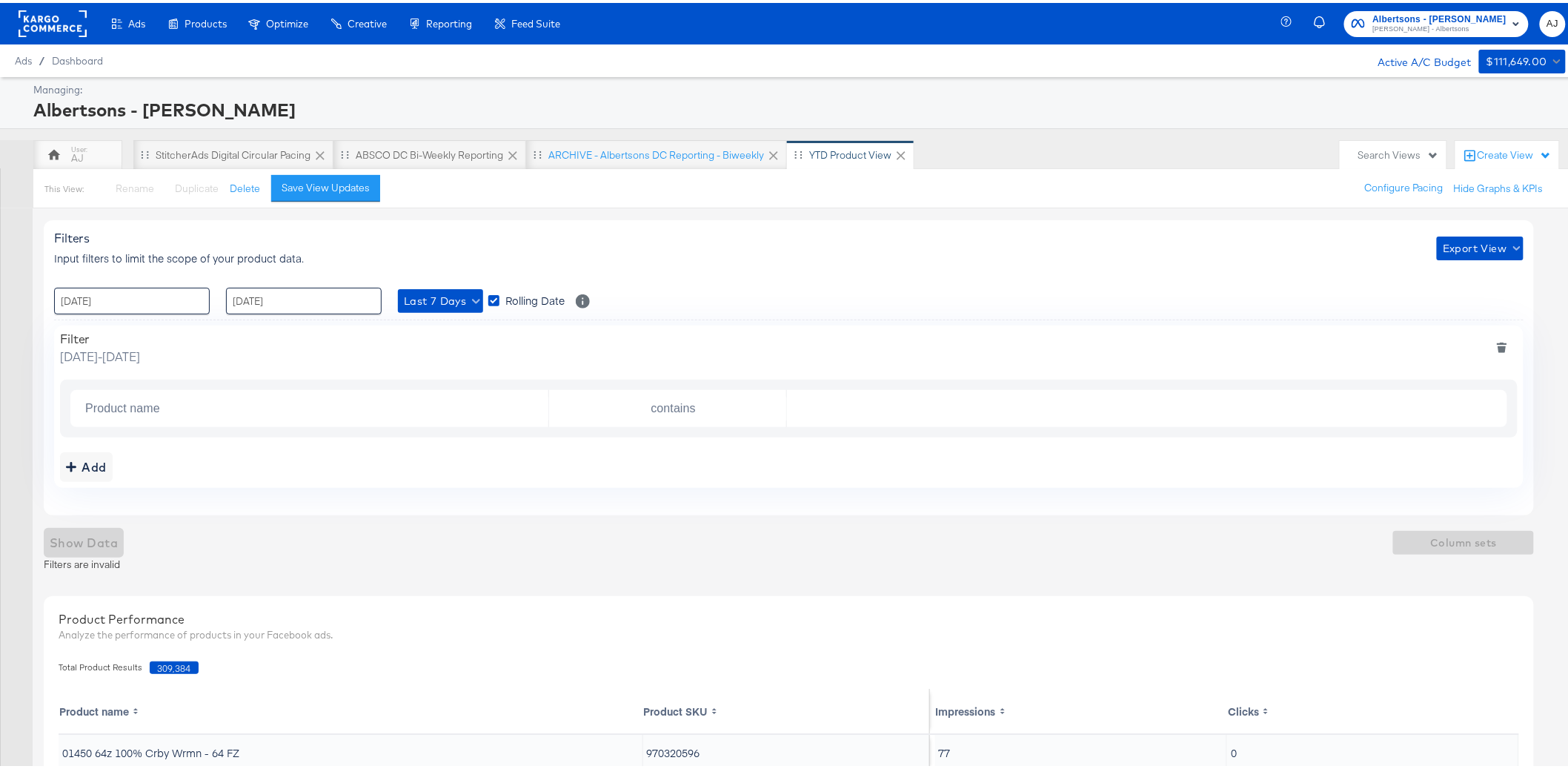
click at [713, 270] on div "Filters Input filters to limit the scope of your product data. Export View : 01…" at bounding box center [788, 365] width 1491 height 295
click at [1491, 259] on div "Filters Input filters to limit the scope of your product data. Export View" at bounding box center [789, 245] width 1469 height 35
click at [1503, 248] on span "Export View" at bounding box center [1480, 245] width 75 height 18
click at [1173, 277] on div at bounding box center [790, 384] width 1581 height 769
click at [59, 22] on rect at bounding box center [53, 20] width 68 height 27
